Goal: Task Accomplishment & Management: Manage account settings

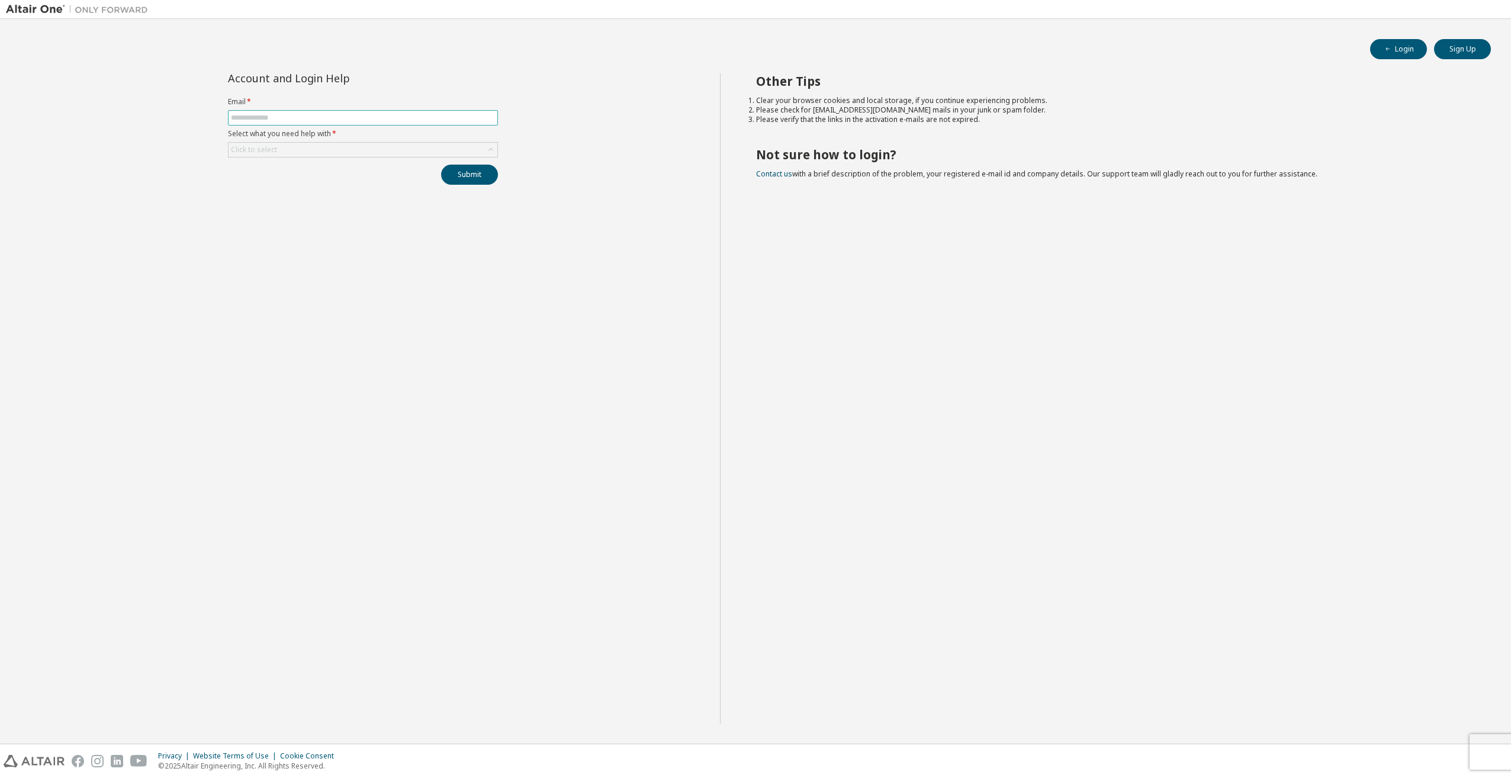
click at [271, 116] on input "text" at bounding box center [363, 117] width 264 height 9
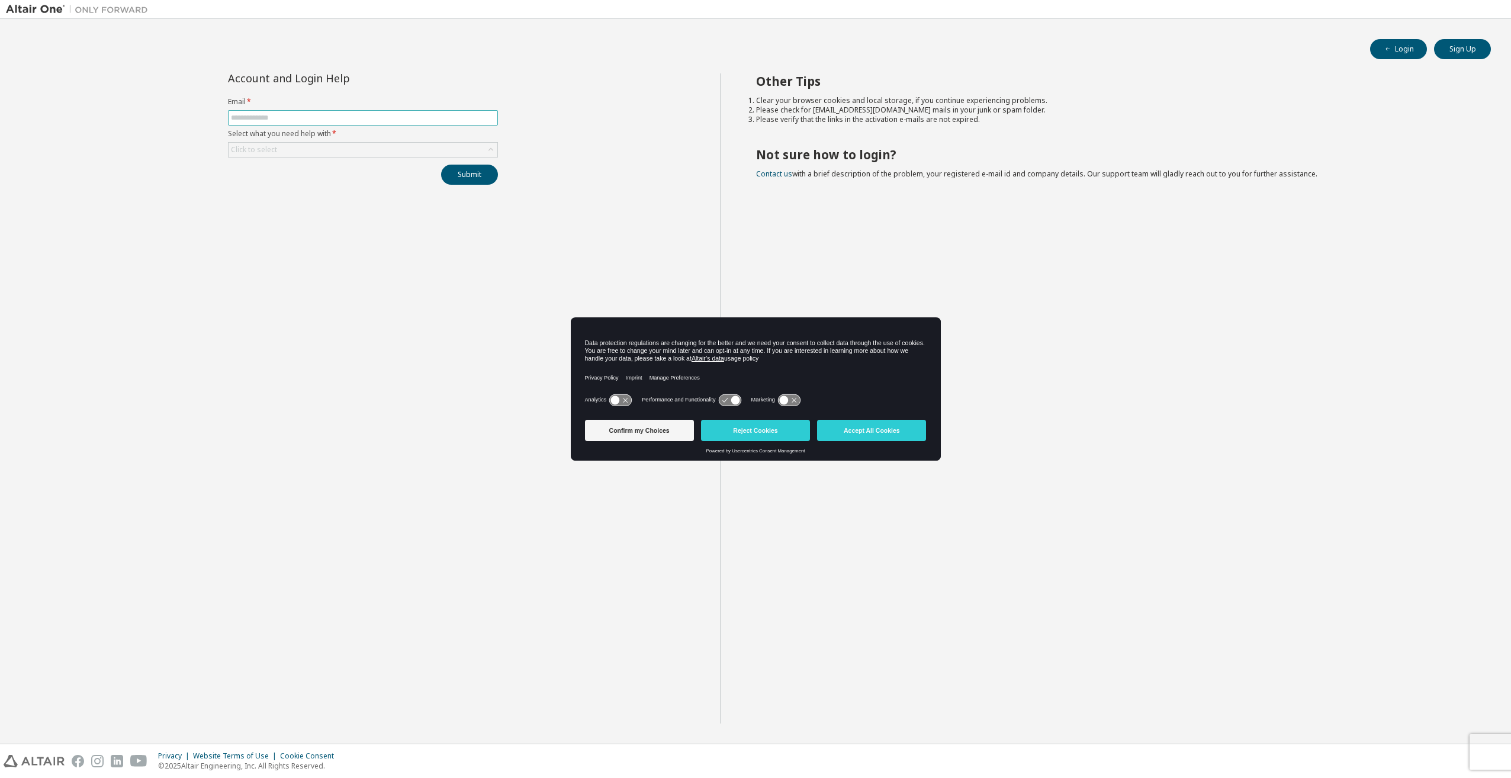
click at [314, 116] on input "text" at bounding box center [363, 117] width 264 height 9
type input "**********"
click at [335, 152] on div "Click to select" at bounding box center [363, 150] width 269 height 14
click at [333, 179] on li "I forgot my password" at bounding box center [362, 181] width 267 height 15
click at [484, 175] on button "Submit" at bounding box center [469, 175] width 57 height 20
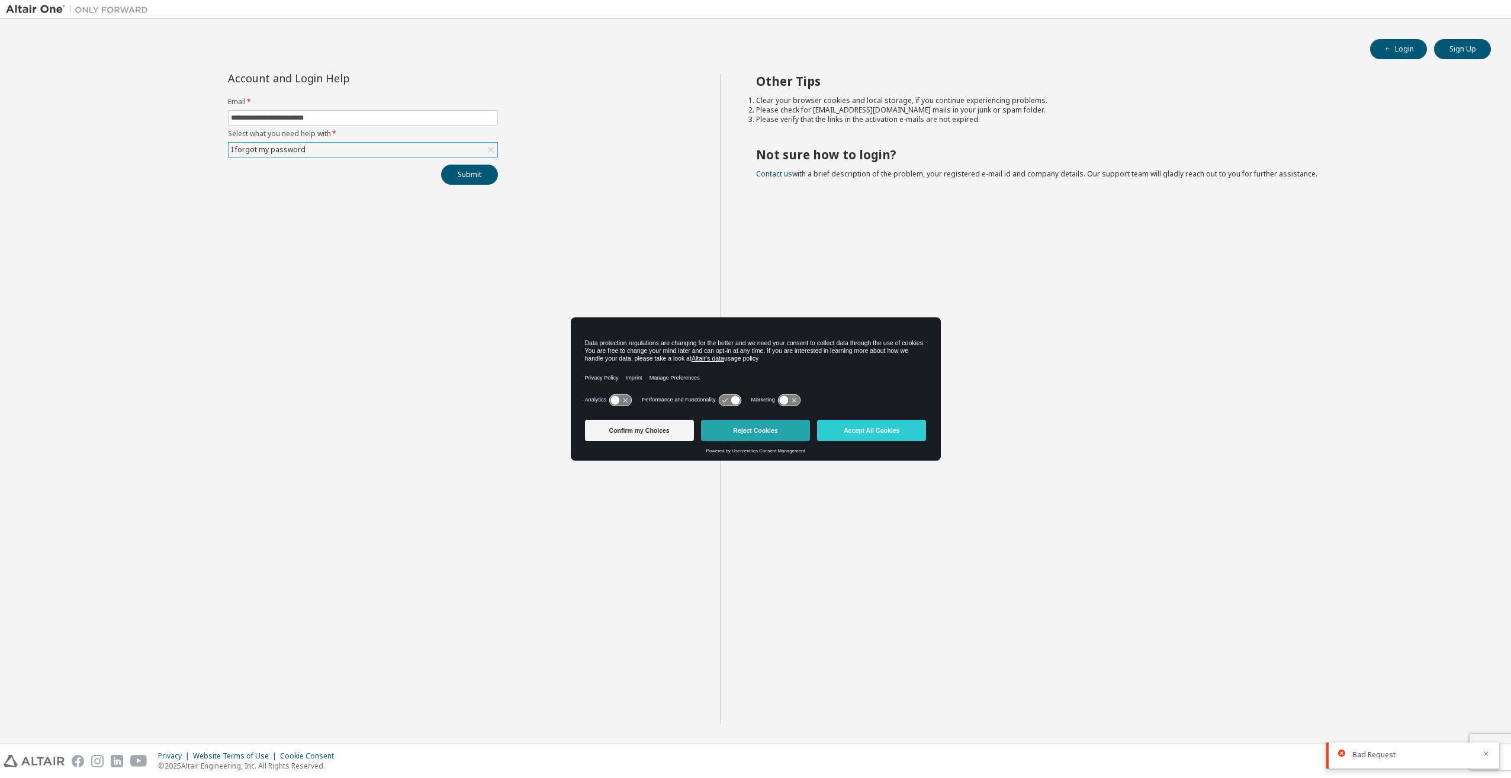
click at [788, 429] on button "Reject Cookies" at bounding box center [755, 430] width 109 height 21
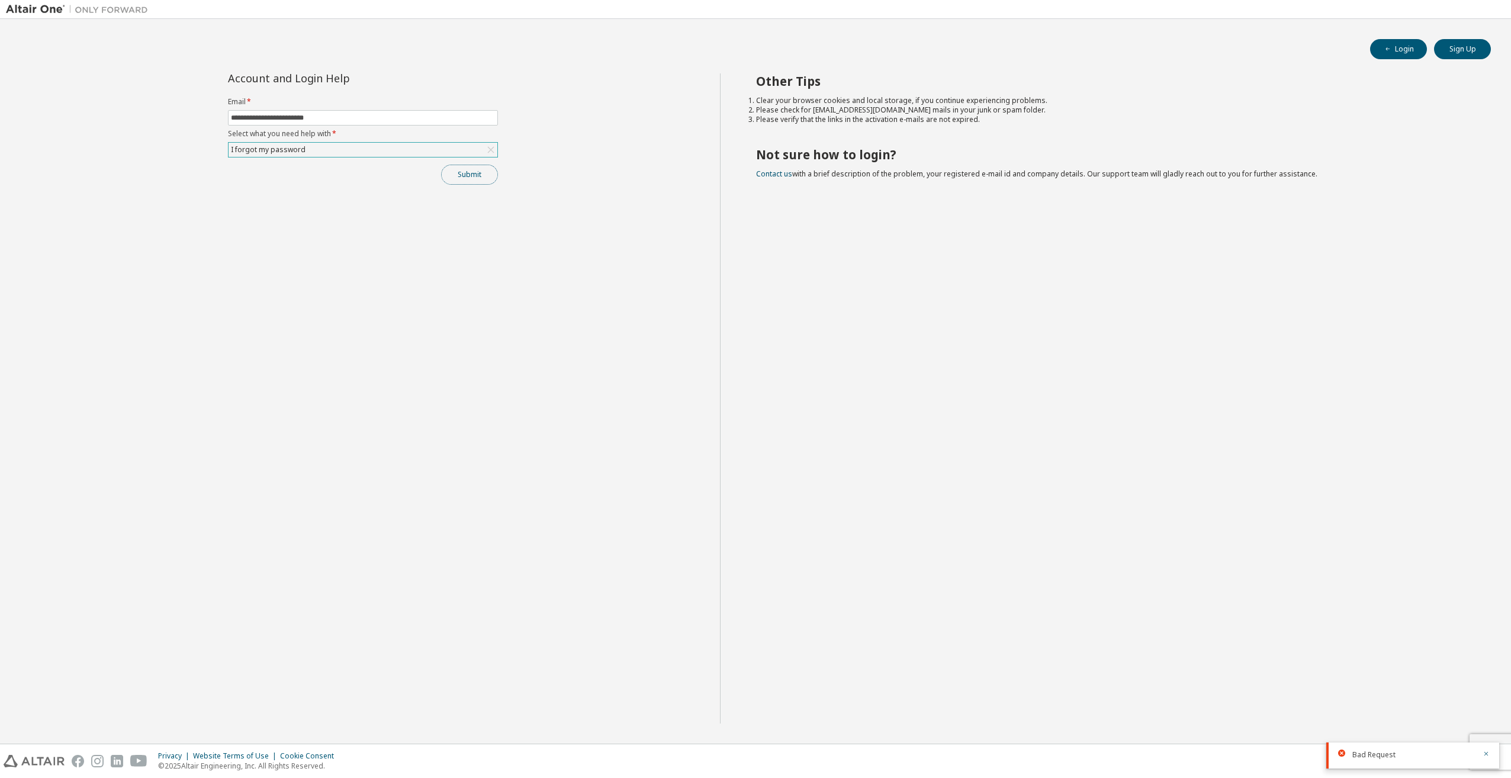
click at [464, 174] on button "Submit" at bounding box center [469, 175] width 57 height 20
click at [466, 173] on button "Submit" at bounding box center [469, 175] width 57 height 20
click at [540, 259] on div "Account and Login Help Email * Select what you need help with * Click to select…" at bounding box center [363, 398] width 714 height 650
click at [391, 118] on input "text" at bounding box center [363, 117] width 264 height 9
type input "**********"
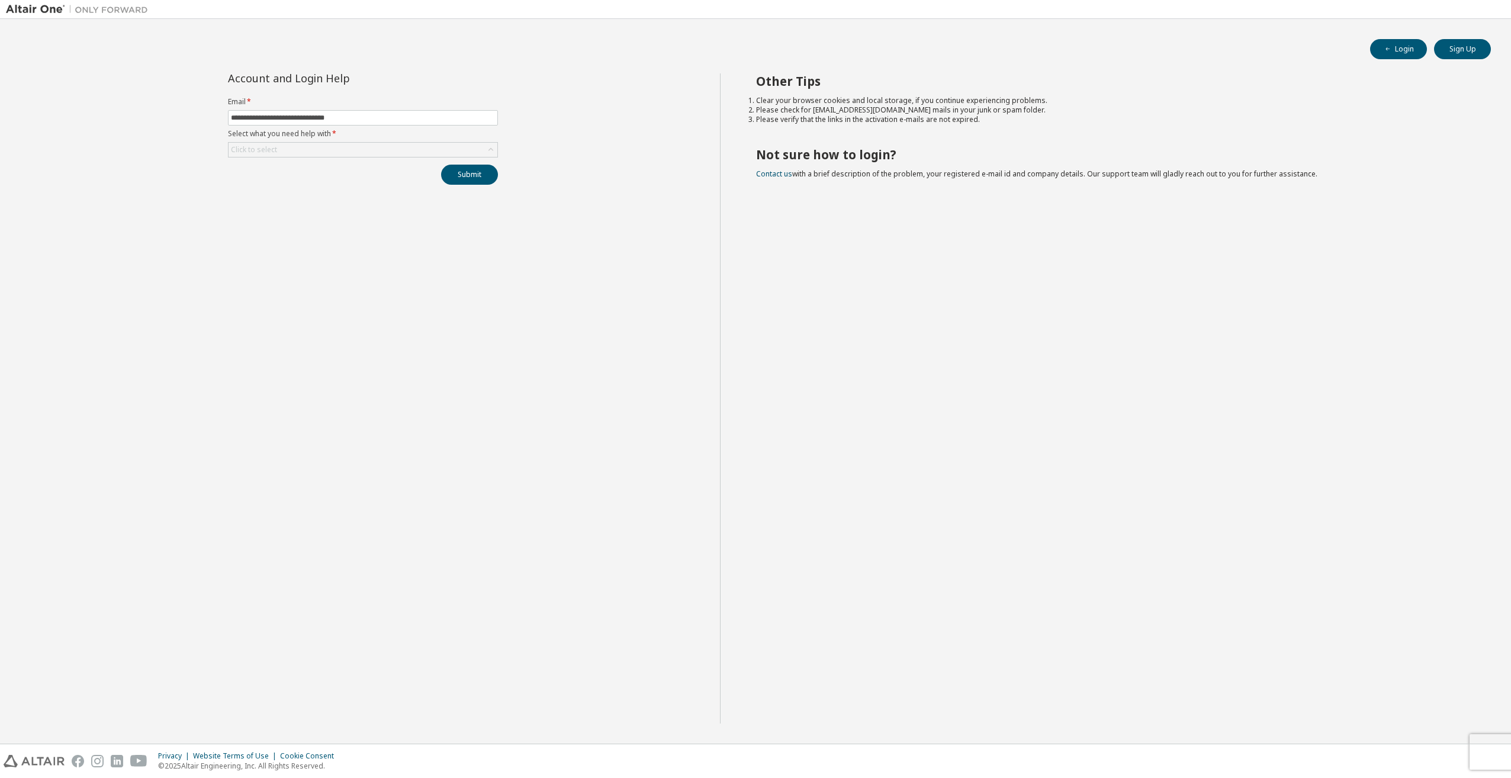
drag, startPoint x: 520, startPoint y: 297, endPoint x: 517, endPoint y: 282, distance: 15.7
click at [521, 297] on div "**********" at bounding box center [363, 398] width 714 height 650
click at [374, 113] on input "text" at bounding box center [363, 117] width 264 height 9
type input "**********"
click at [400, 145] on div "Click to select" at bounding box center [363, 150] width 269 height 14
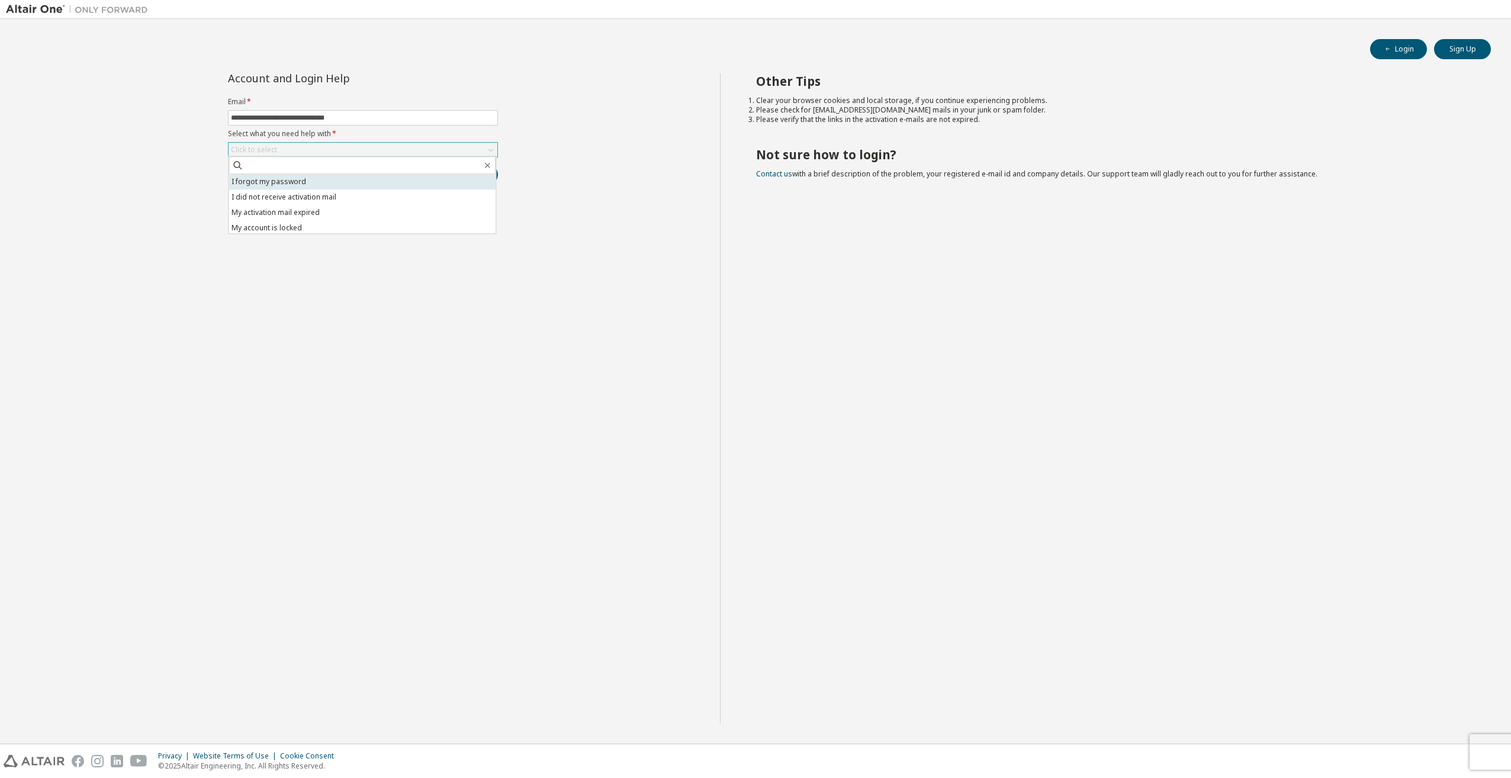
click at [388, 176] on li "I forgot my password" at bounding box center [362, 181] width 267 height 15
click at [464, 173] on button "Submit" at bounding box center [469, 175] width 57 height 20
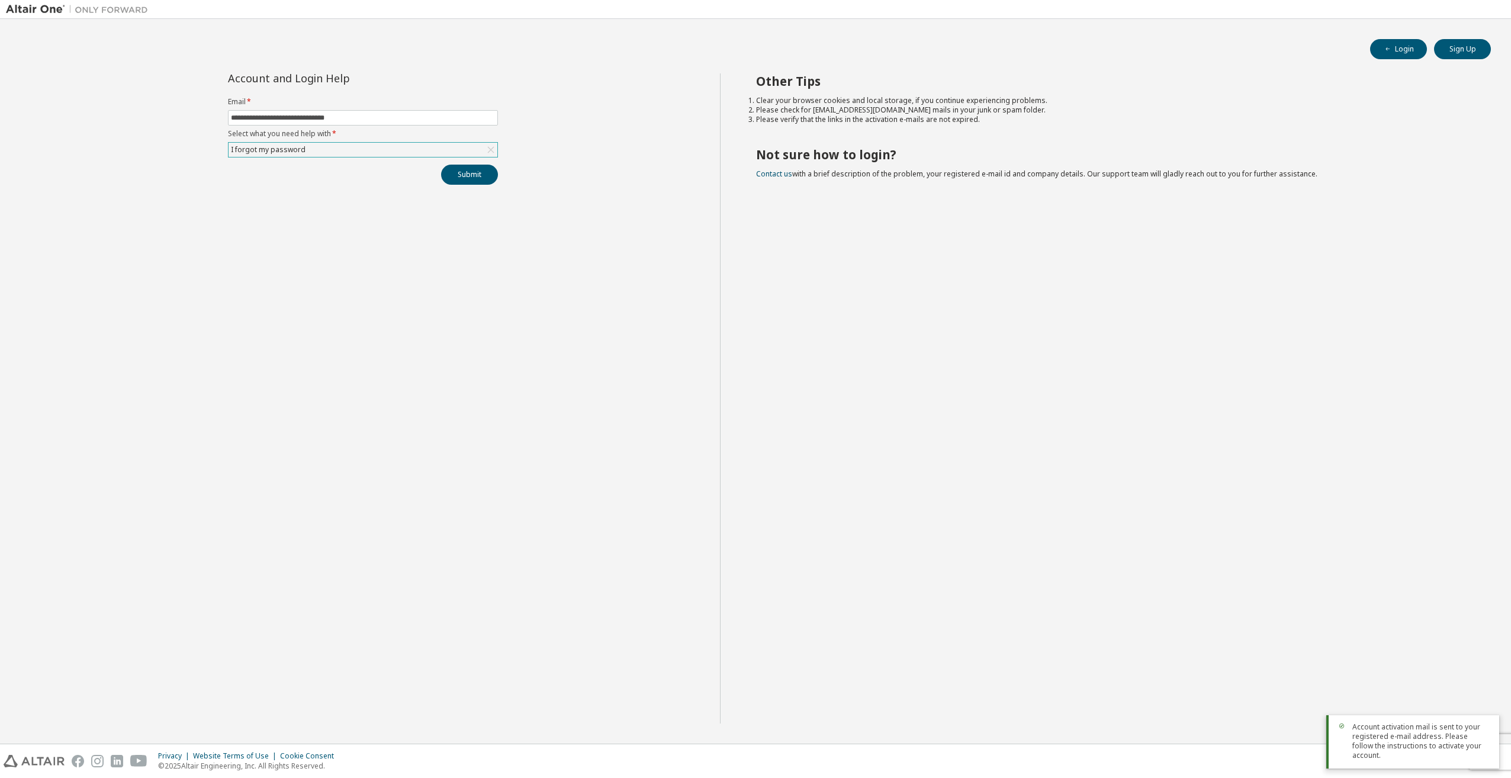
click at [486, 150] on icon at bounding box center [491, 150] width 12 height 12
click at [449, 175] on div "Click to select" at bounding box center [363, 178] width 269 height 14
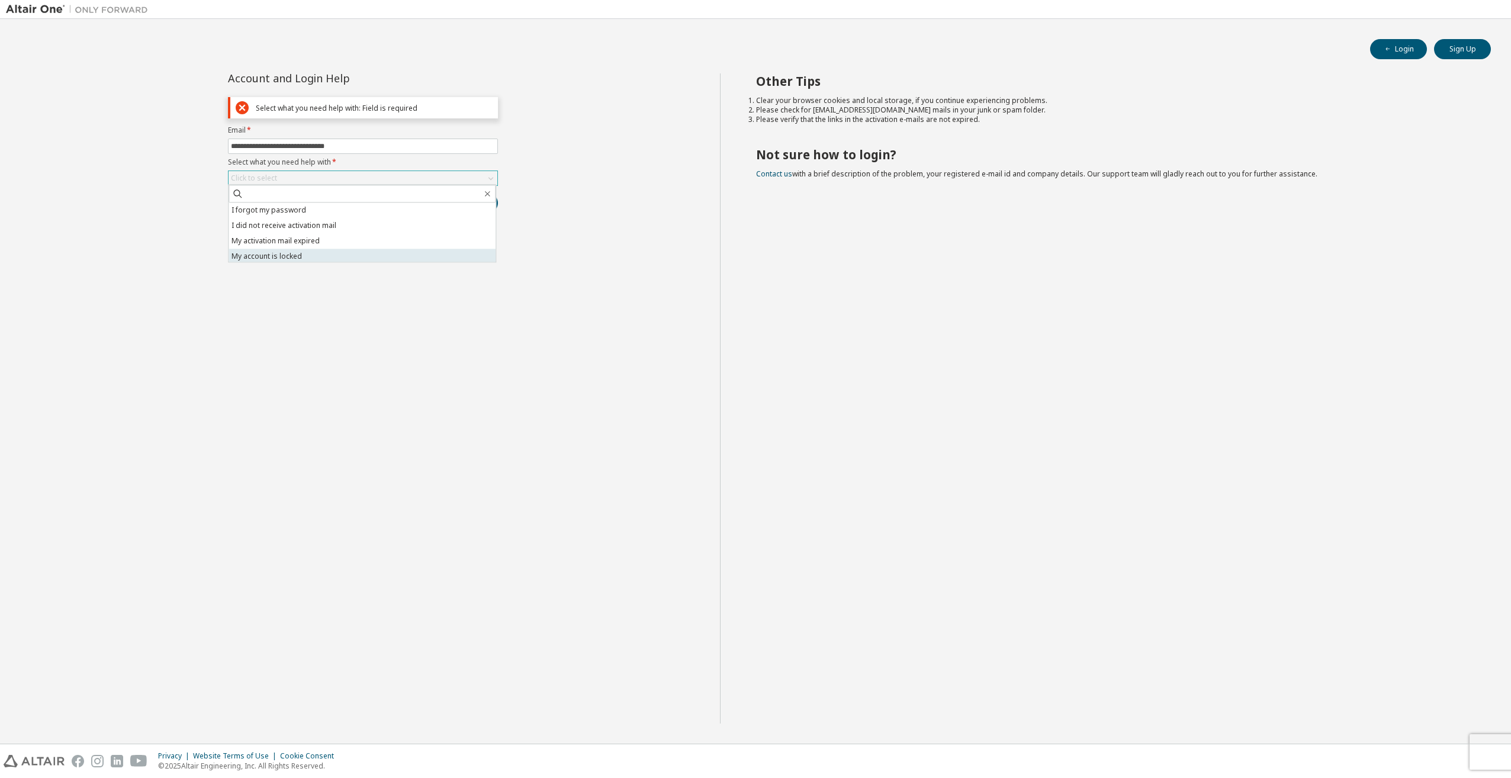
click at [420, 249] on li "My account is locked" at bounding box center [362, 256] width 267 height 15
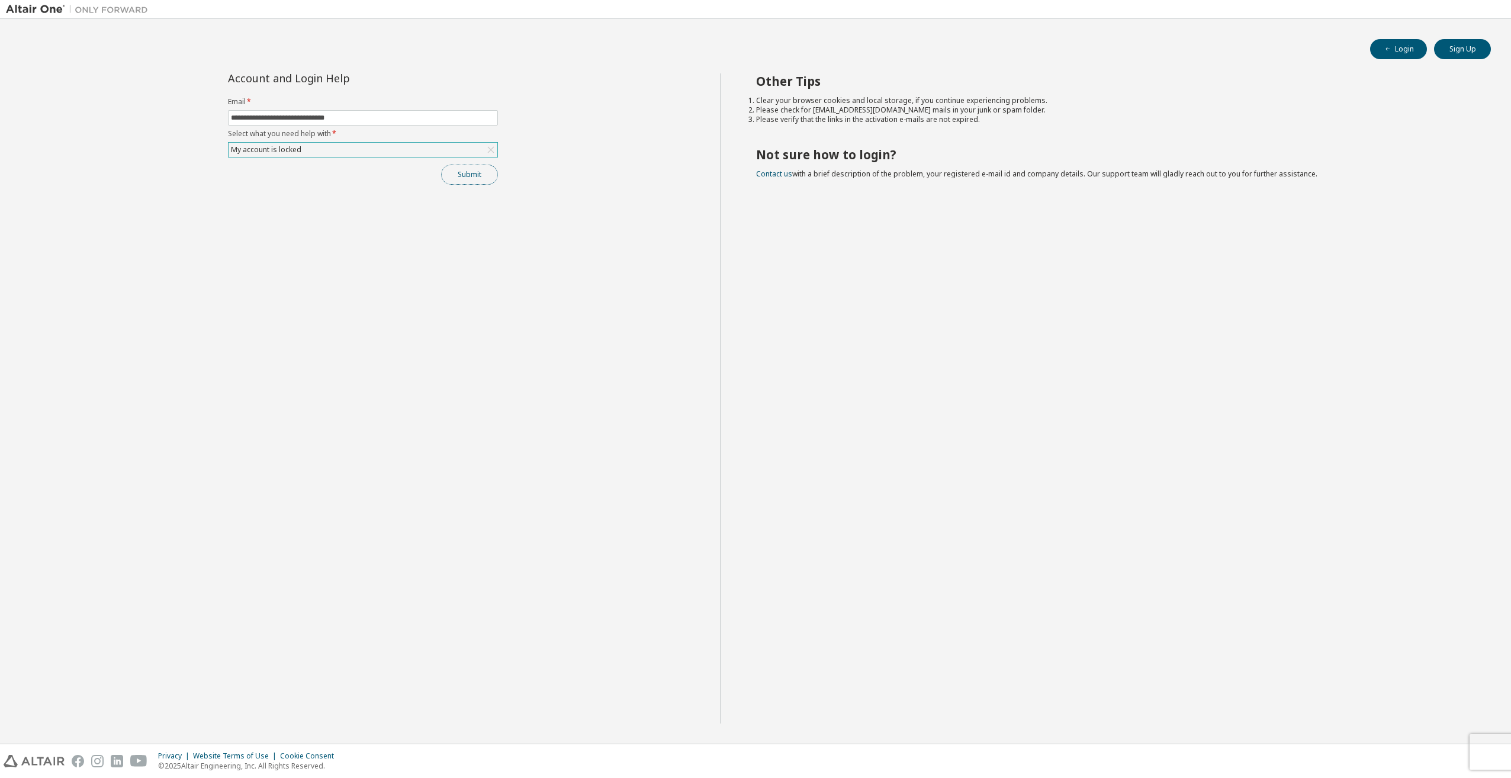
click at [464, 169] on button "Submit" at bounding box center [469, 175] width 57 height 20
click at [322, 146] on div "Click to select" at bounding box center [363, 150] width 269 height 14
click at [319, 216] on li "My activation mail expired" at bounding box center [362, 212] width 267 height 15
click at [461, 177] on button "Submit" at bounding box center [469, 175] width 57 height 20
click at [278, 113] on input "text" at bounding box center [363, 117] width 264 height 9
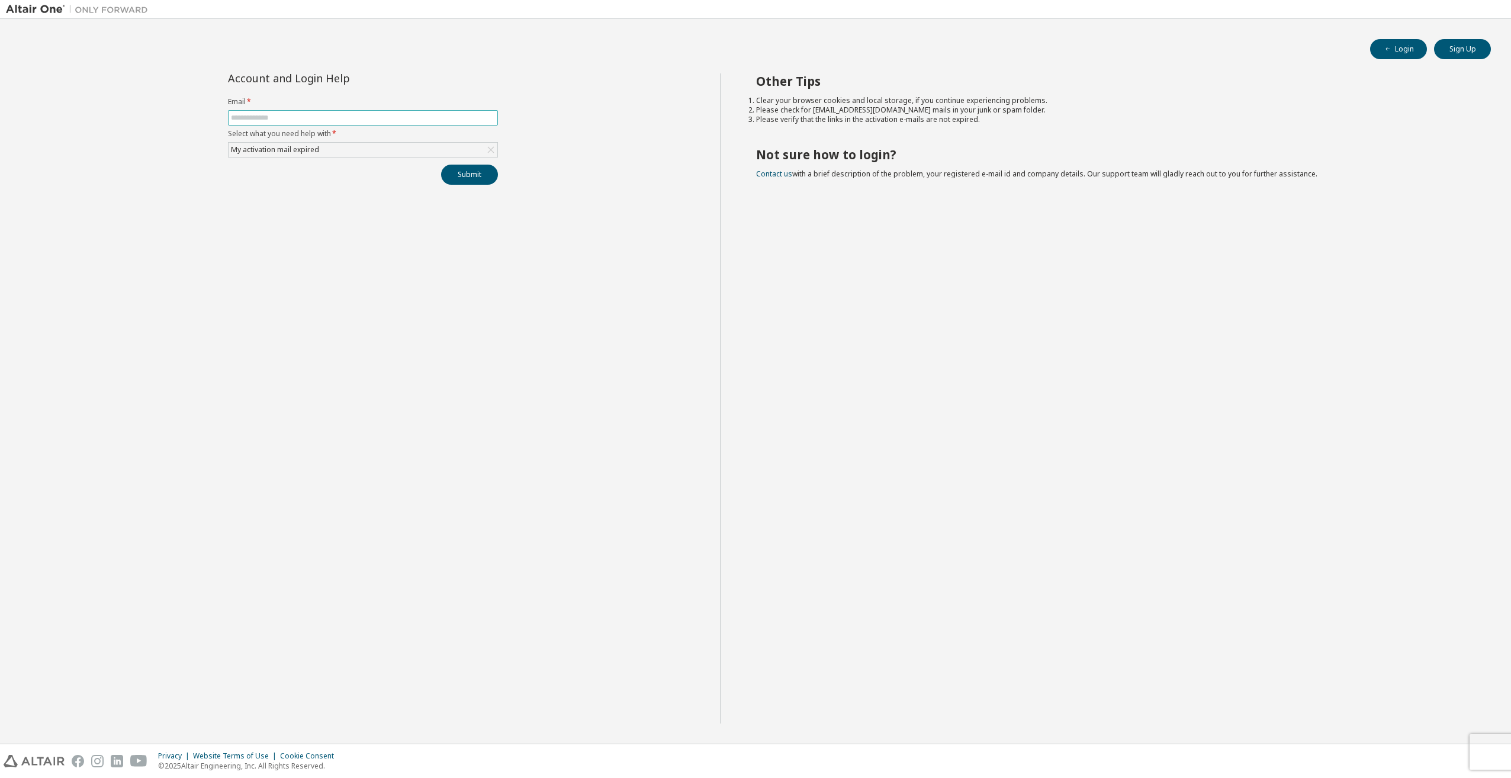
type input "**********"
click at [451, 171] on button "Submit" at bounding box center [469, 175] width 57 height 20
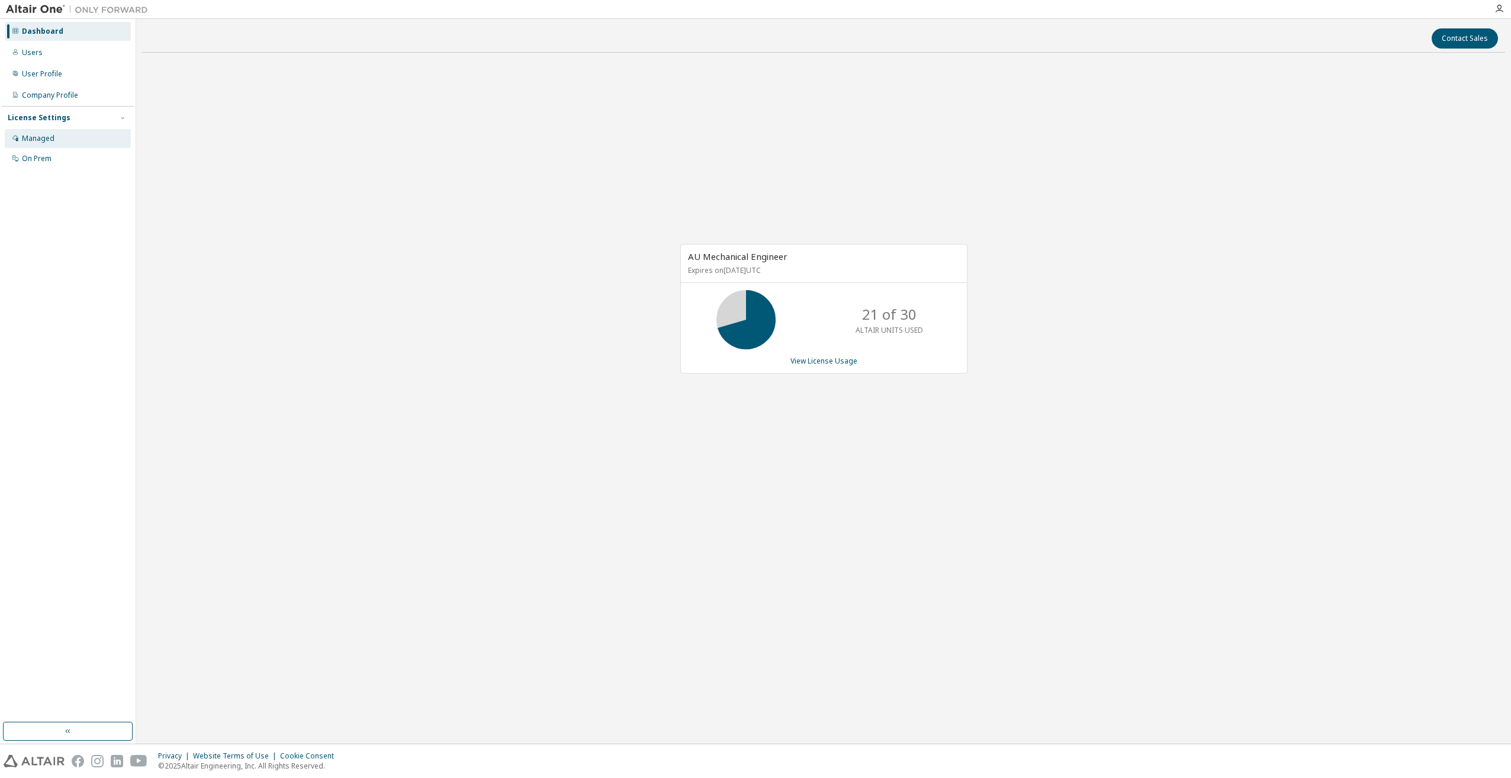
click at [44, 137] on div "Managed" at bounding box center [38, 138] width 33 height 9
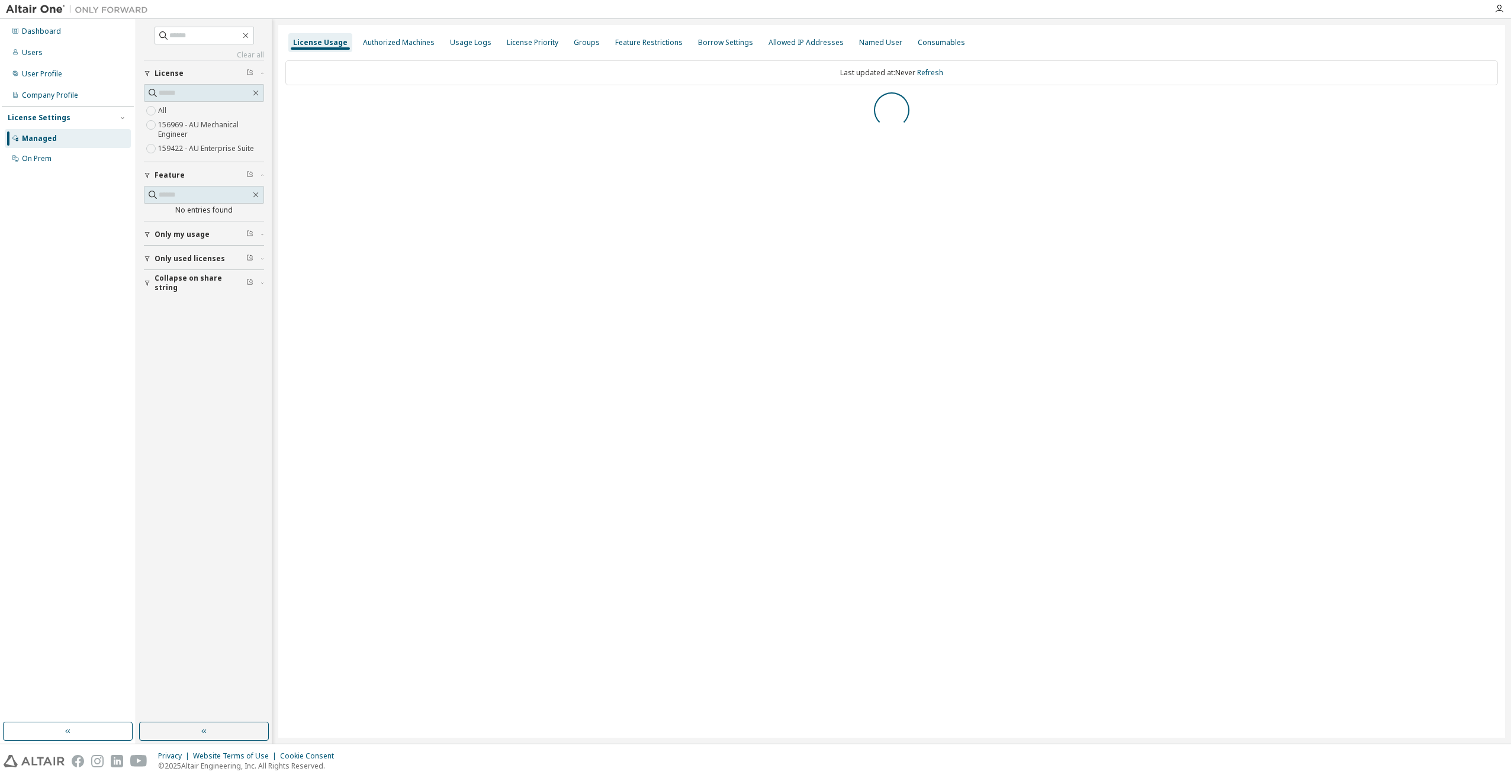
click at [210, 147] on label "159422 - AU Enterprise Suite" at bounding box center [207, 149] width 98 height 14
click at [290, 107] on icon "button" at bounding box center [288, 105] width 7 height 7
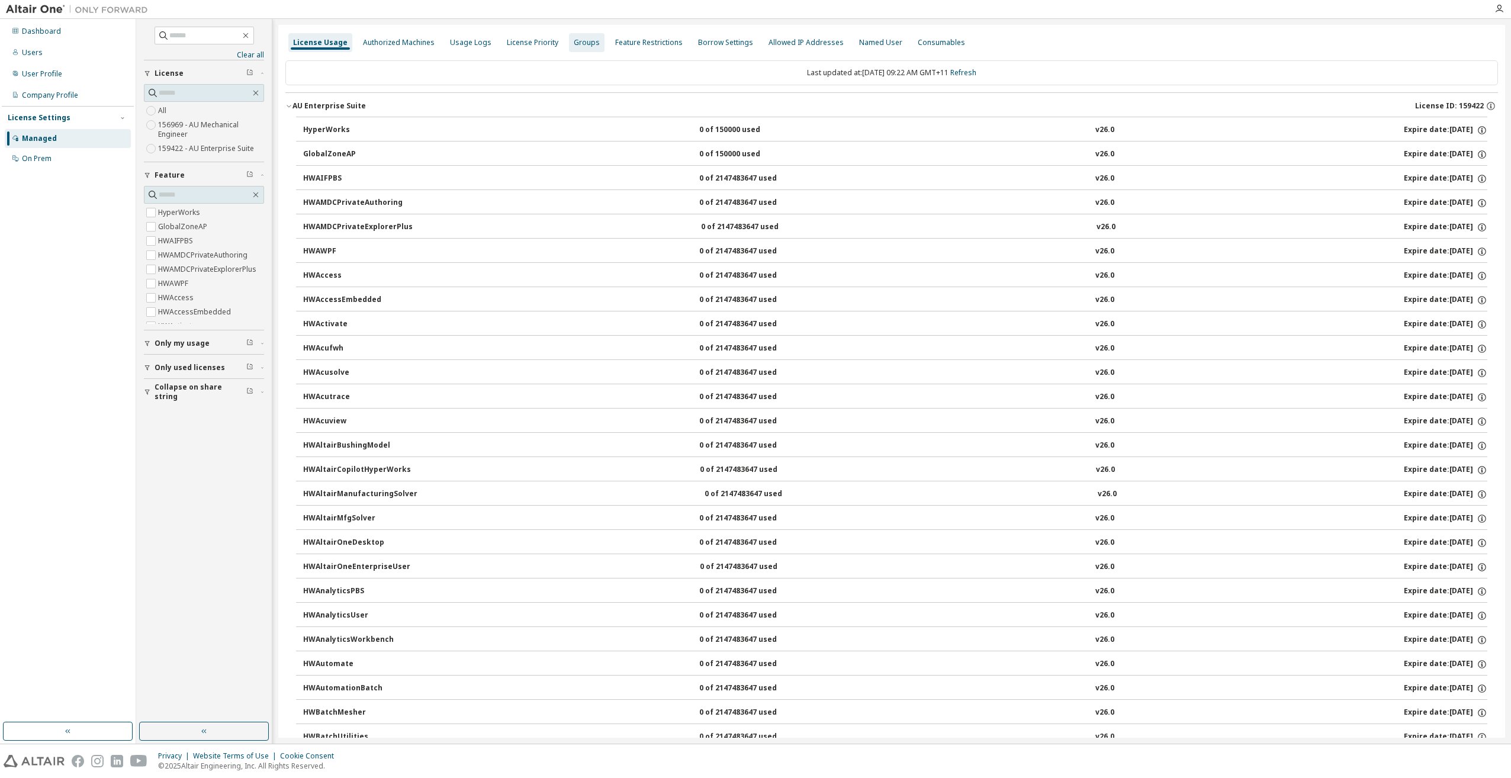
click at [574, 44] on div "Groups" at bounding box center [587, 42] width 26 height 9
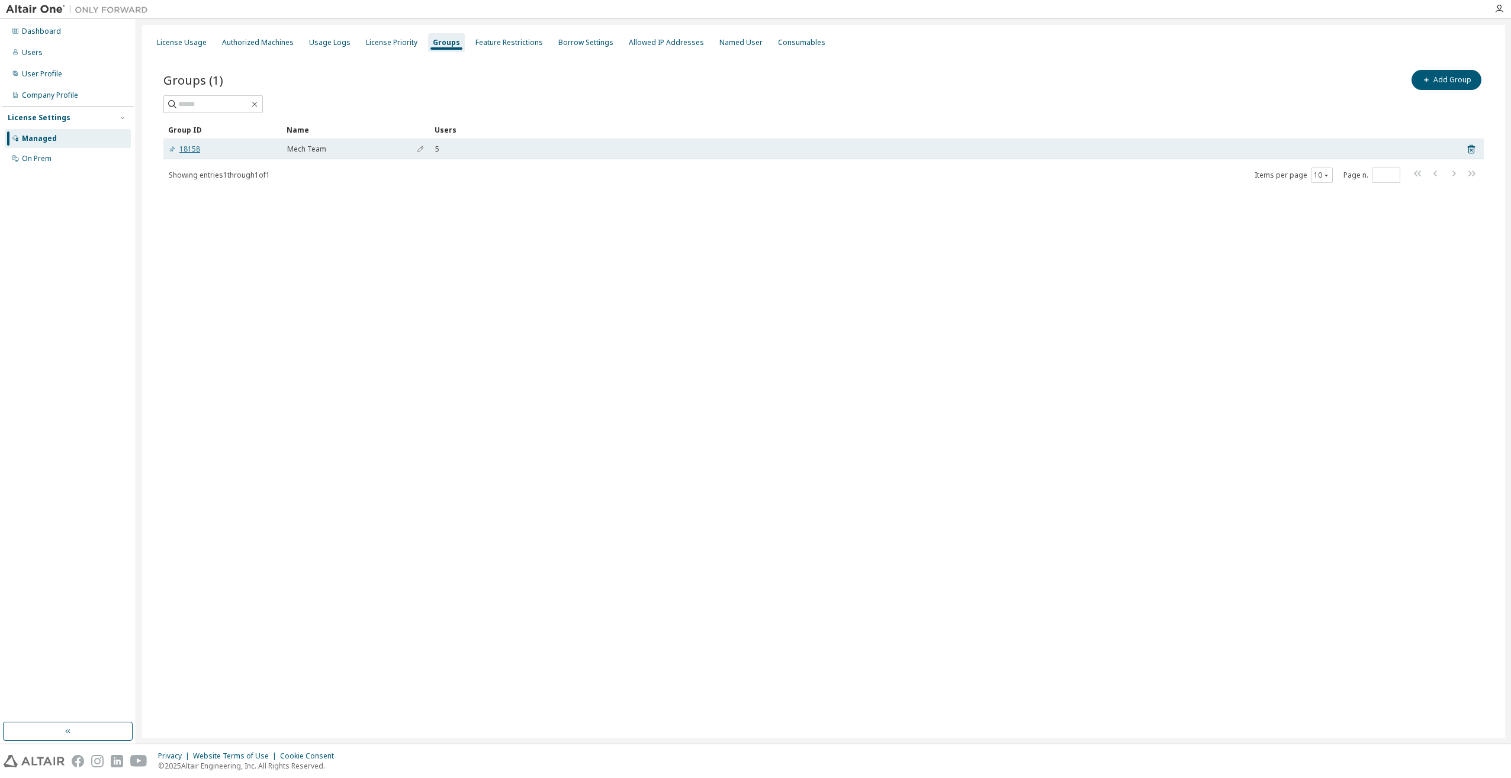
click at [188, 145] on link "18158" at bounding box center [184, 149] width 31 height 9
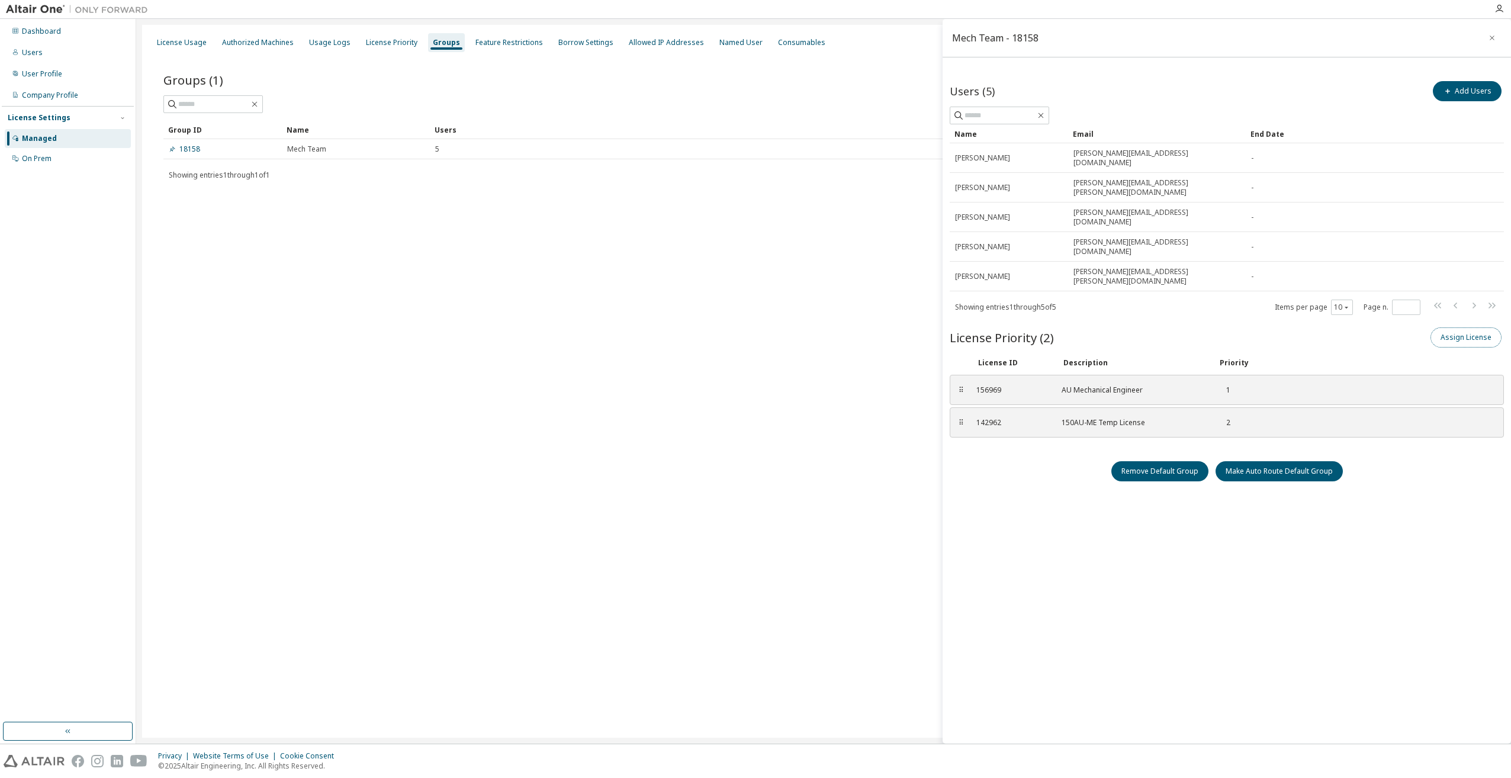
click at [1470, 328] on button "Assign License" at bounding box center [1466, 338] width 71 height 20
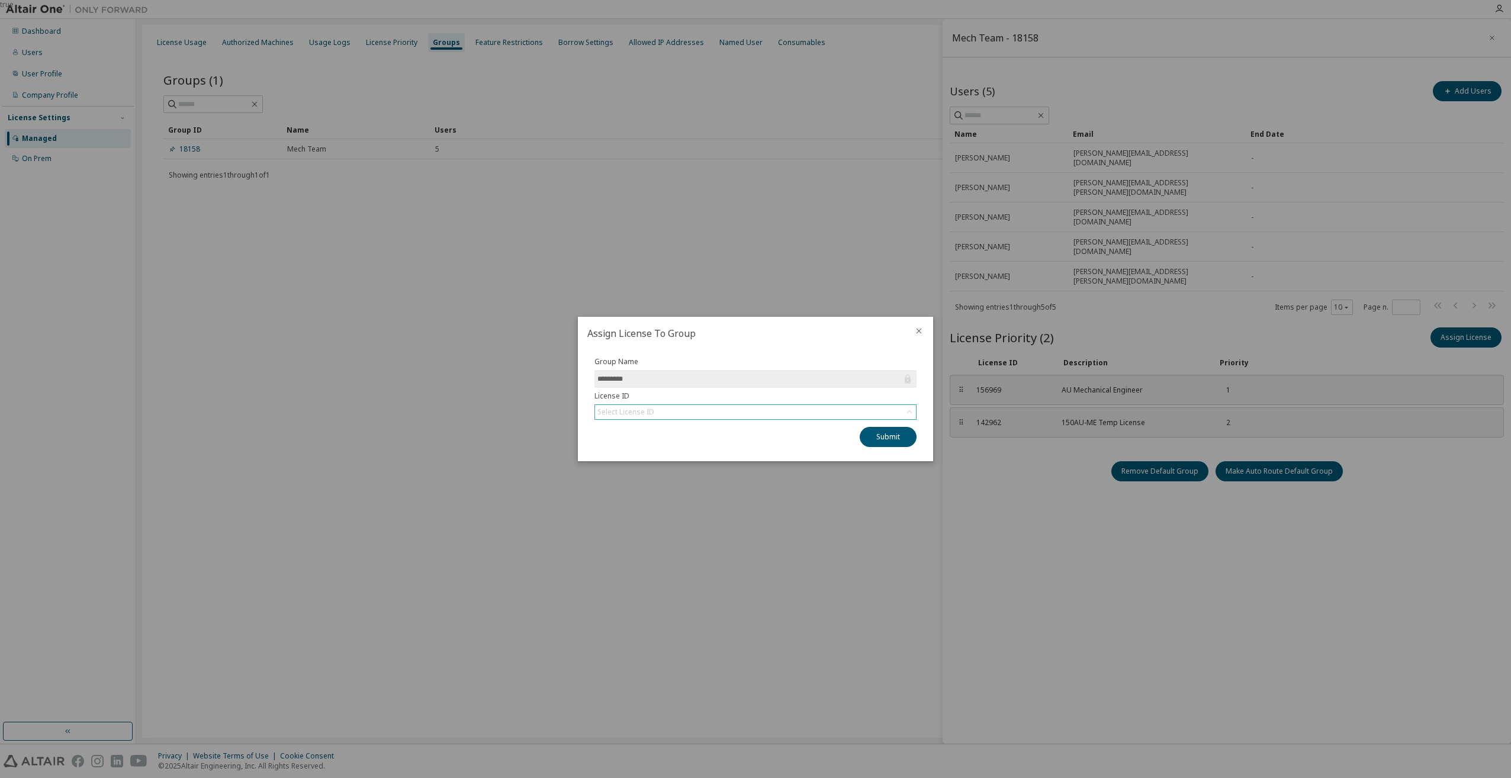
click at [657, 412] on div "Select License ID" at bounding box center [755, 412] width 321 height 14
click at [659, 444] on li "159422 - AU Enterprise Suite" at bounding box center [755, 444] width 319 height 15
click at [901, 436] on button "Submit" at bounding box center [888, 437] width 57 height 20
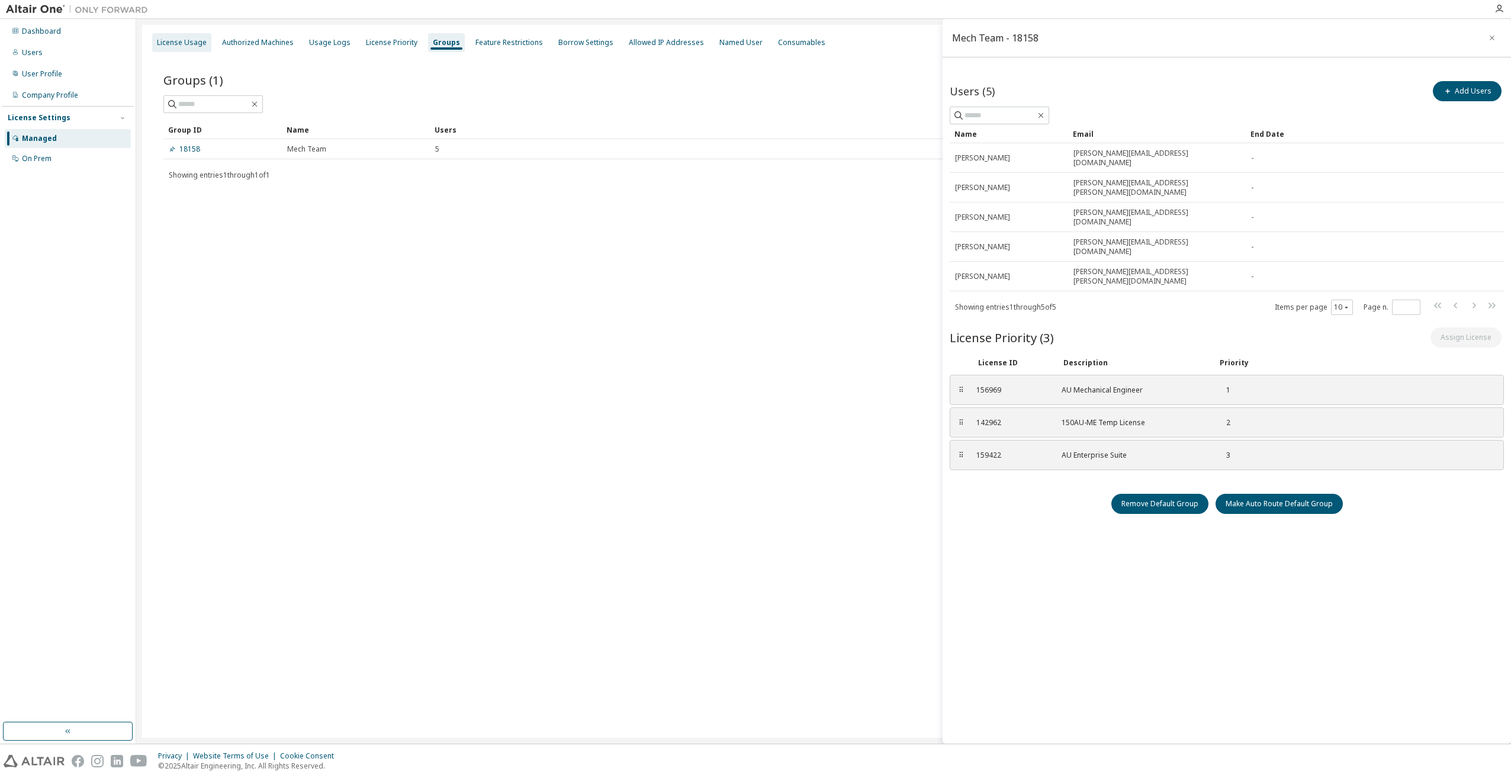
click at [192, 39] on div "License Usage" at bounding box center [182, 42] width 50 height 9
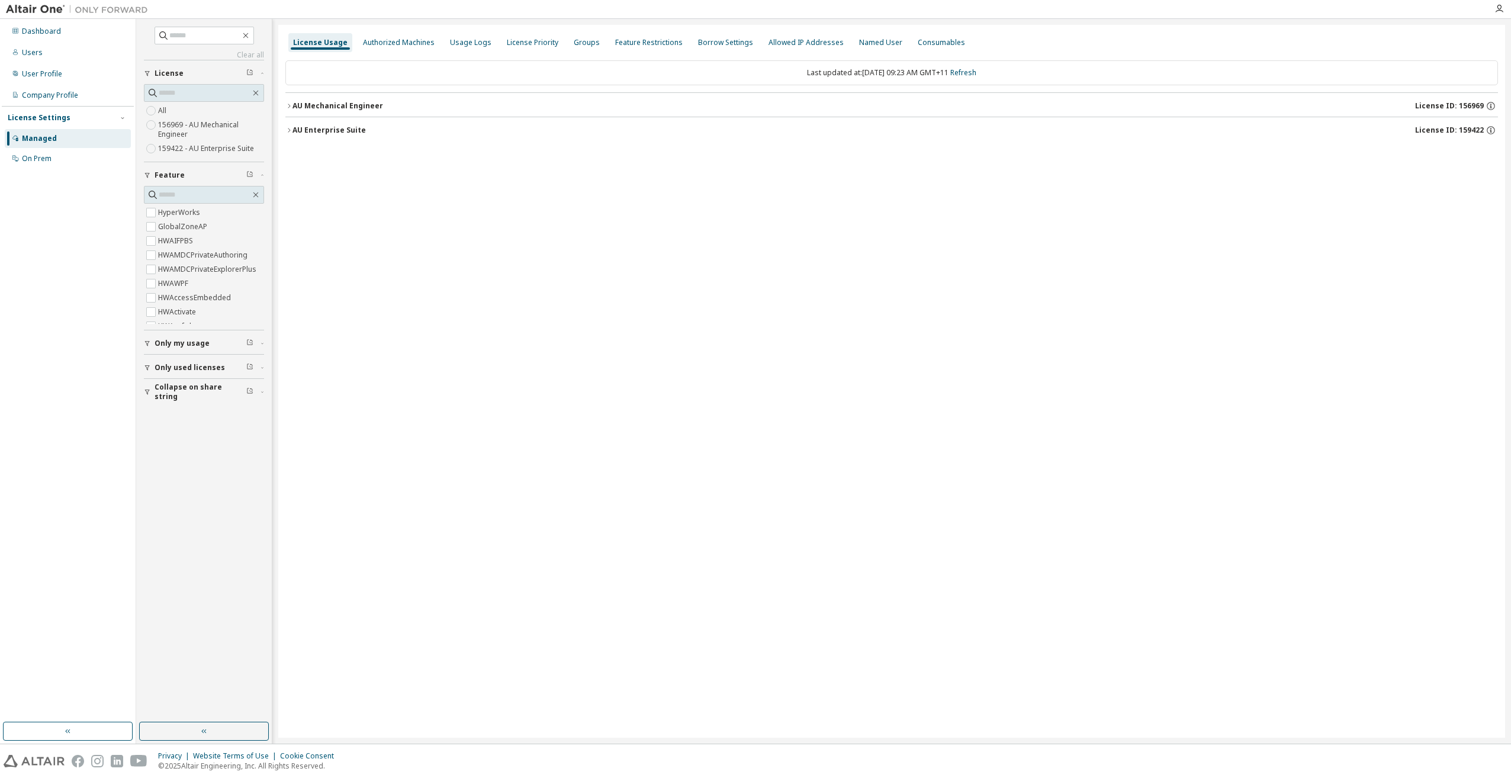
click at [336, 133] on div "AU Enterprise Suite" at bounding box center [329, 130] width 73 height 9
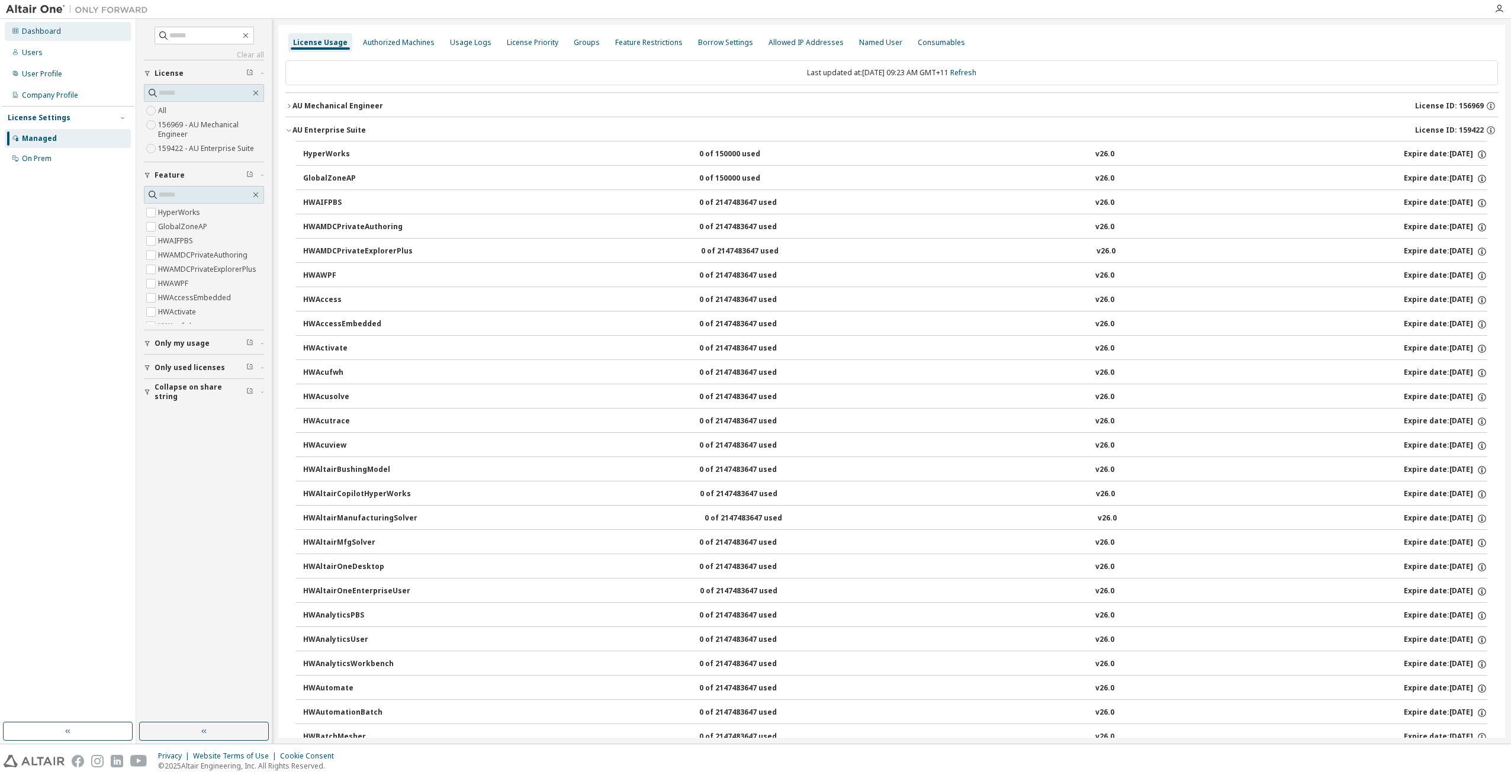
click at [43, 30] on div "Dashboard" at bounding box center [41, 31] width 39 height 9
